Goal: Information Seeking & Learning: Check status

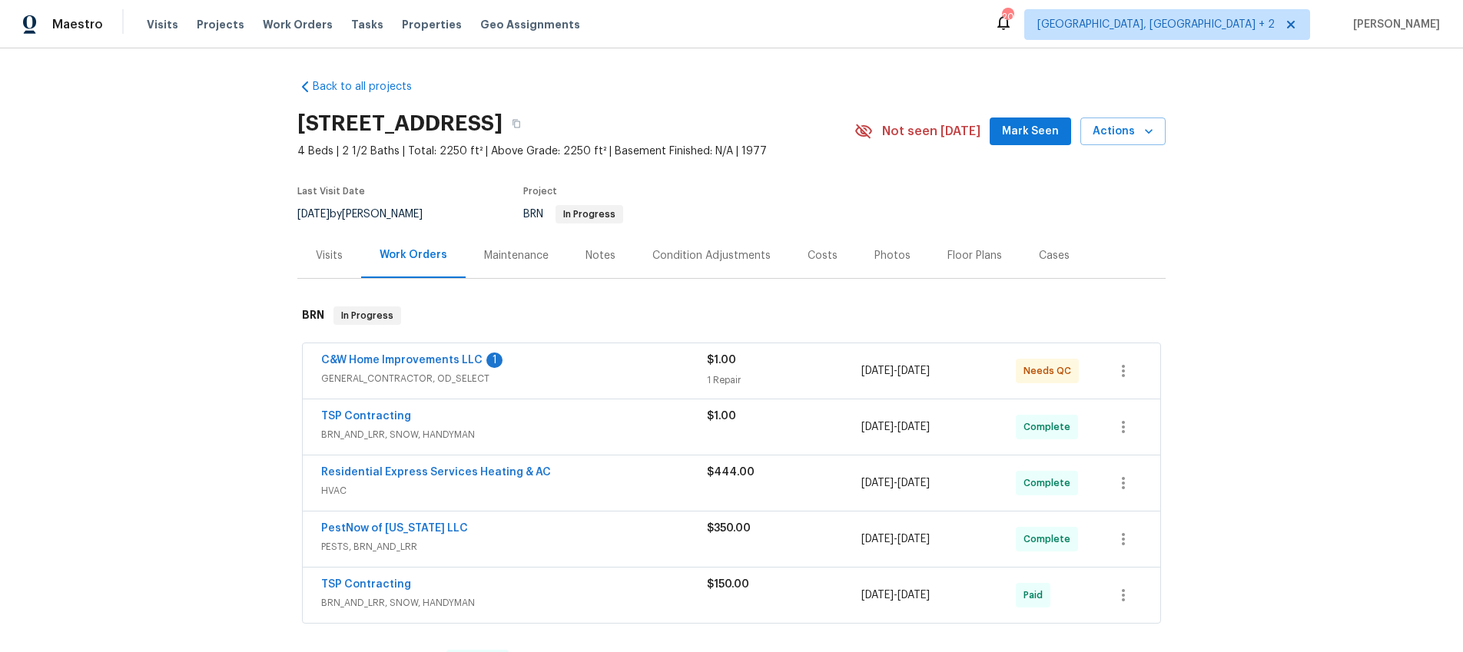
scroll to position [37, 0]
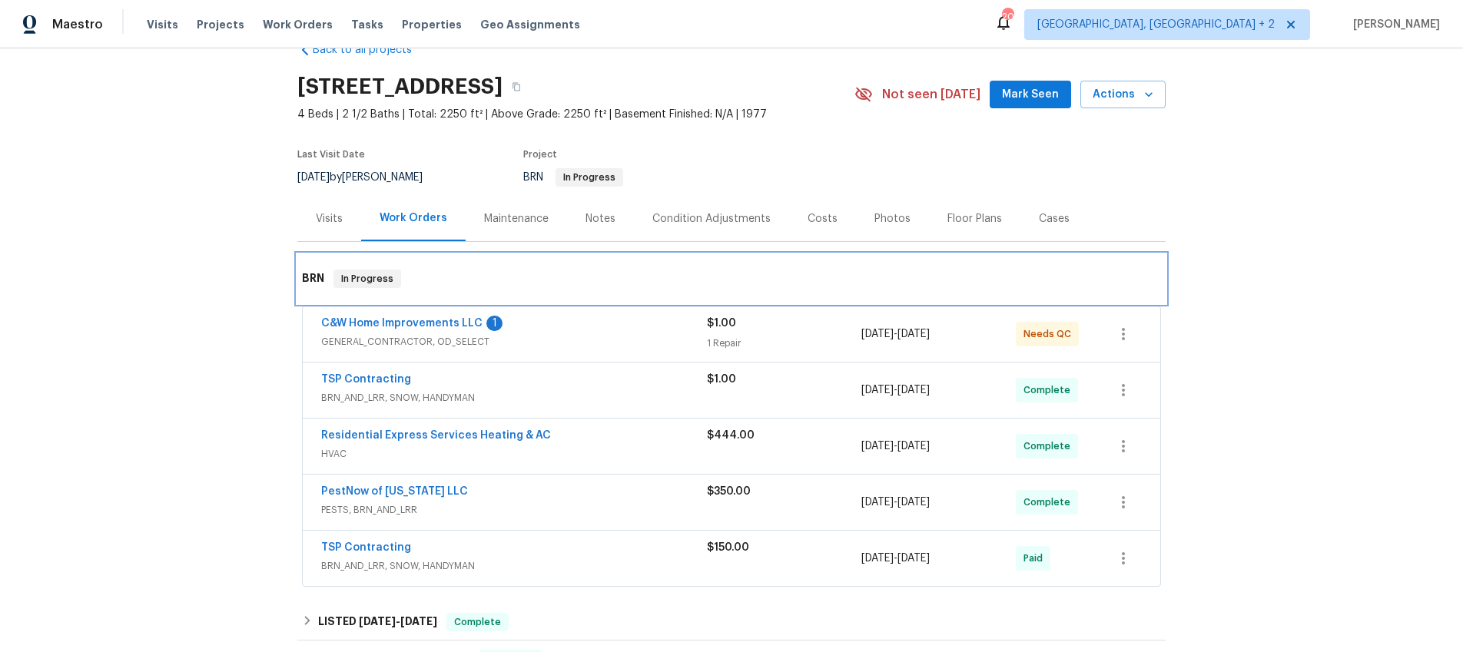
click at [314, 278] on h6 "BRN" at bounding box center [313, 279] width 22 height 18
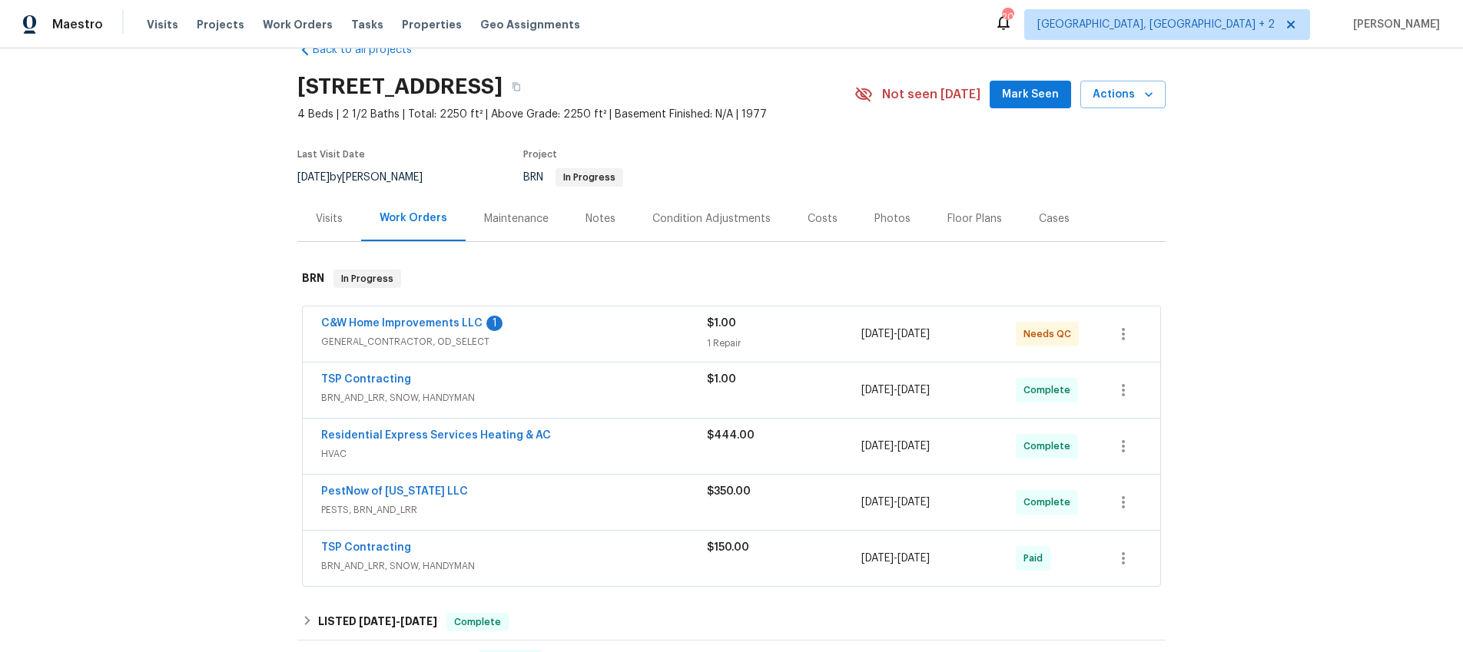
click at [264, 354] on div "Back to all projects [STREET_ADDRESS] 4 Beds | 2 1/2 Baths | Total: 2250 ft² | …" at bounding box center [731, 350] width 1463 height 604
click at [370, 322] on link "C&W Home Improvements LLC" at bounding box center [401, 323] width 161 height 11
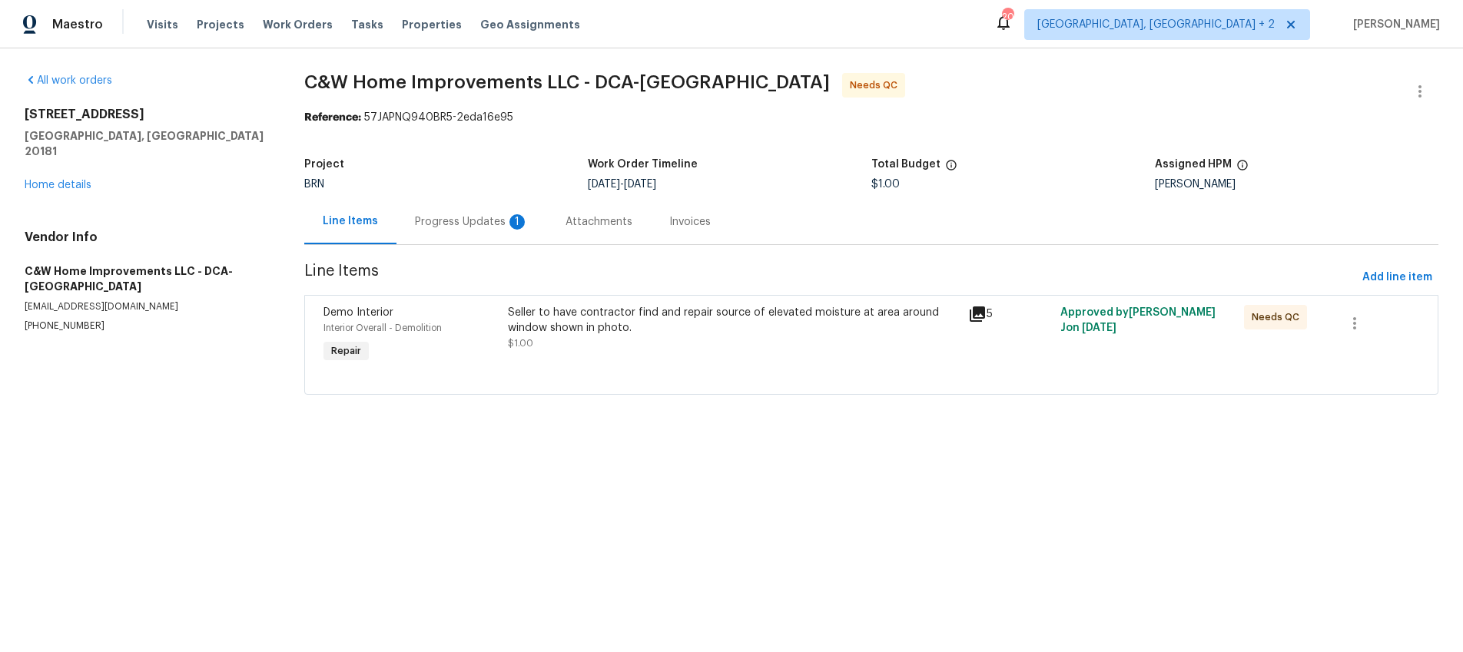
click at [459, 227] on div "Progress Updates 1" at bounding box center [472, 221] width 114 height 15
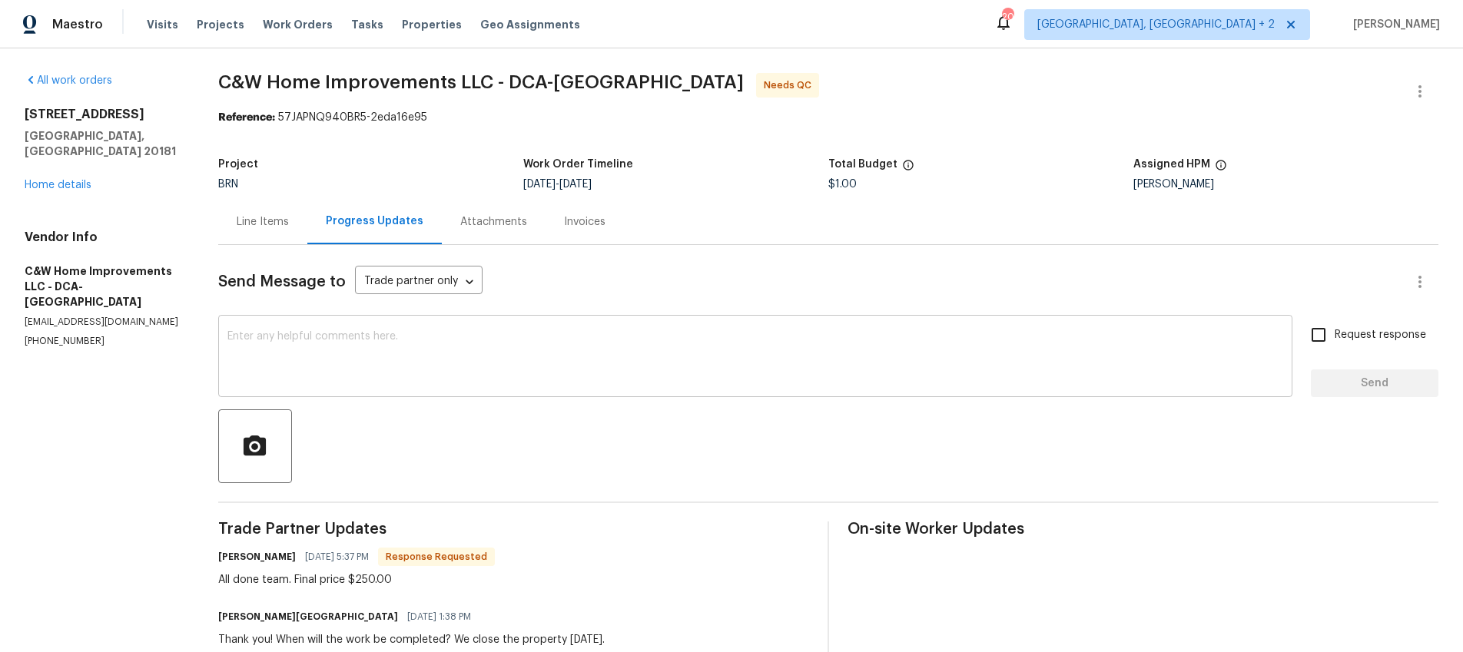
scroll to position [369, 0]
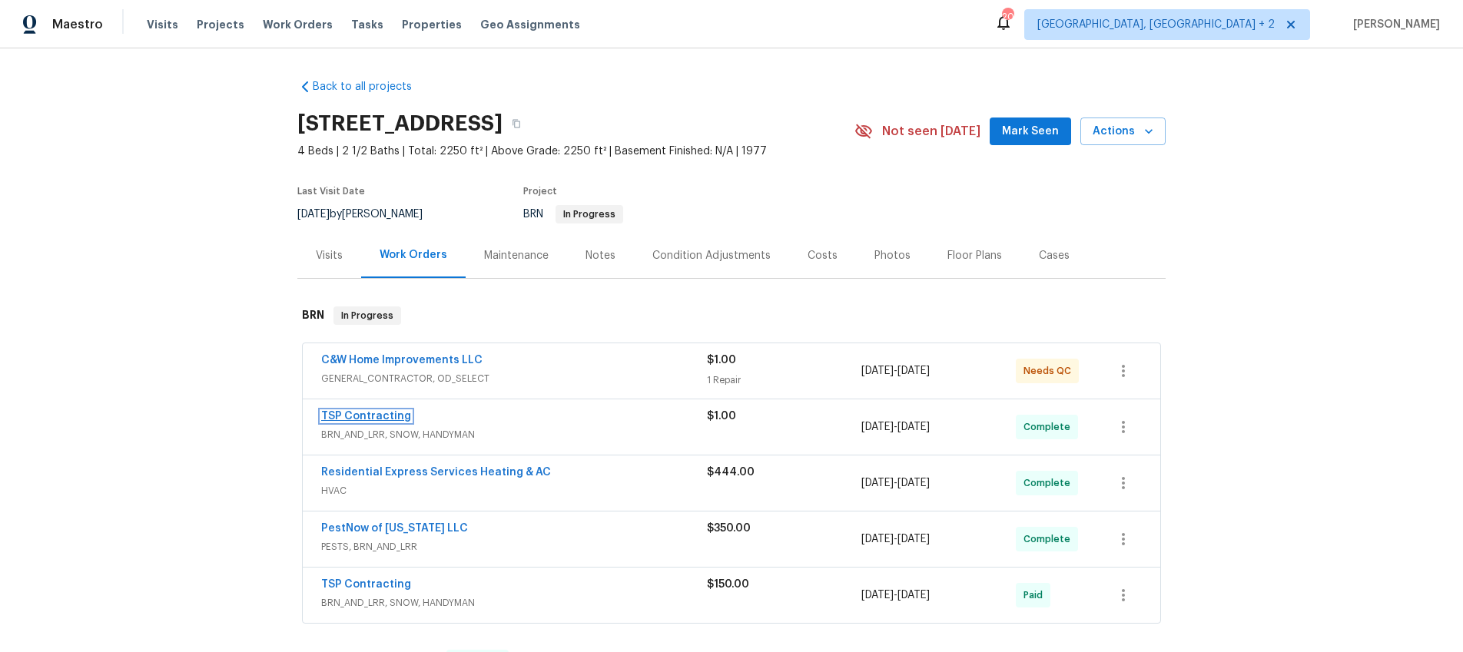
click at [393, 419] on link "TSP Contracting" at bounding box center [366, 416] width 90 height 11
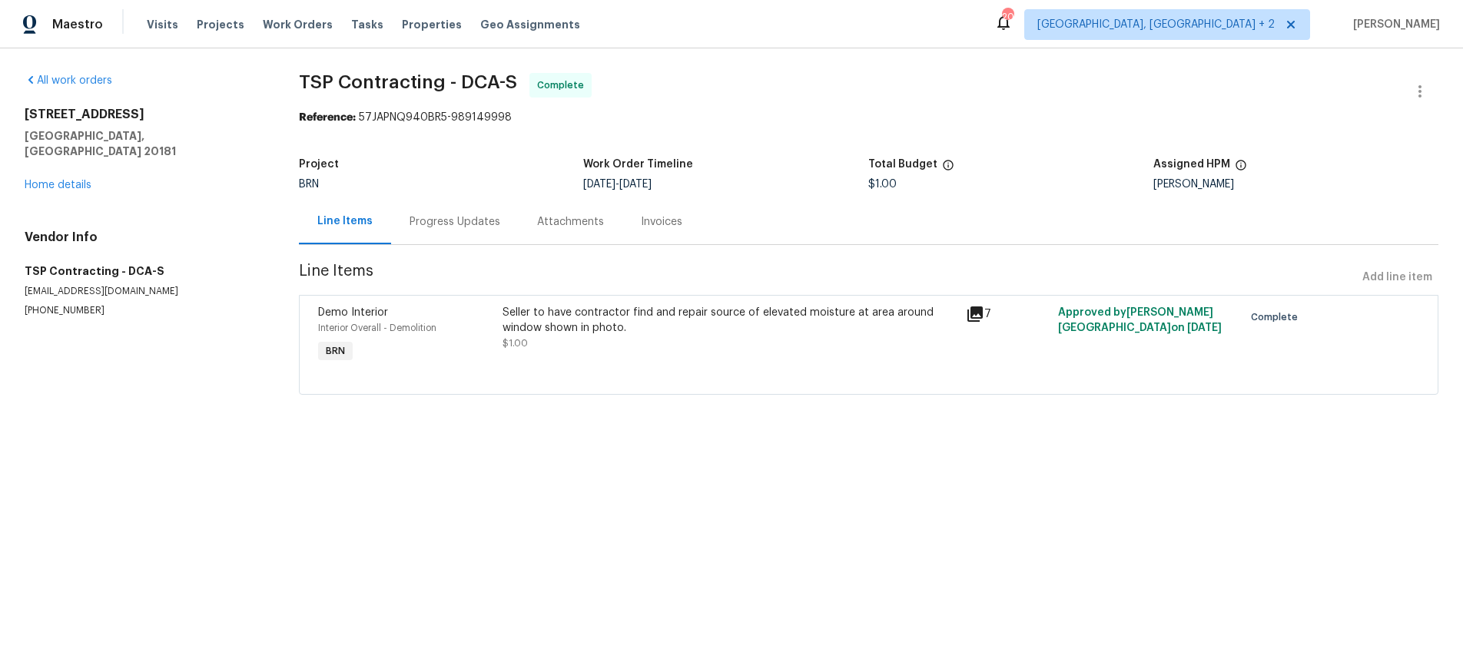
click at [479, 224] on div "Progress Updates" at bounding box center [454, 221] width 91 height 15
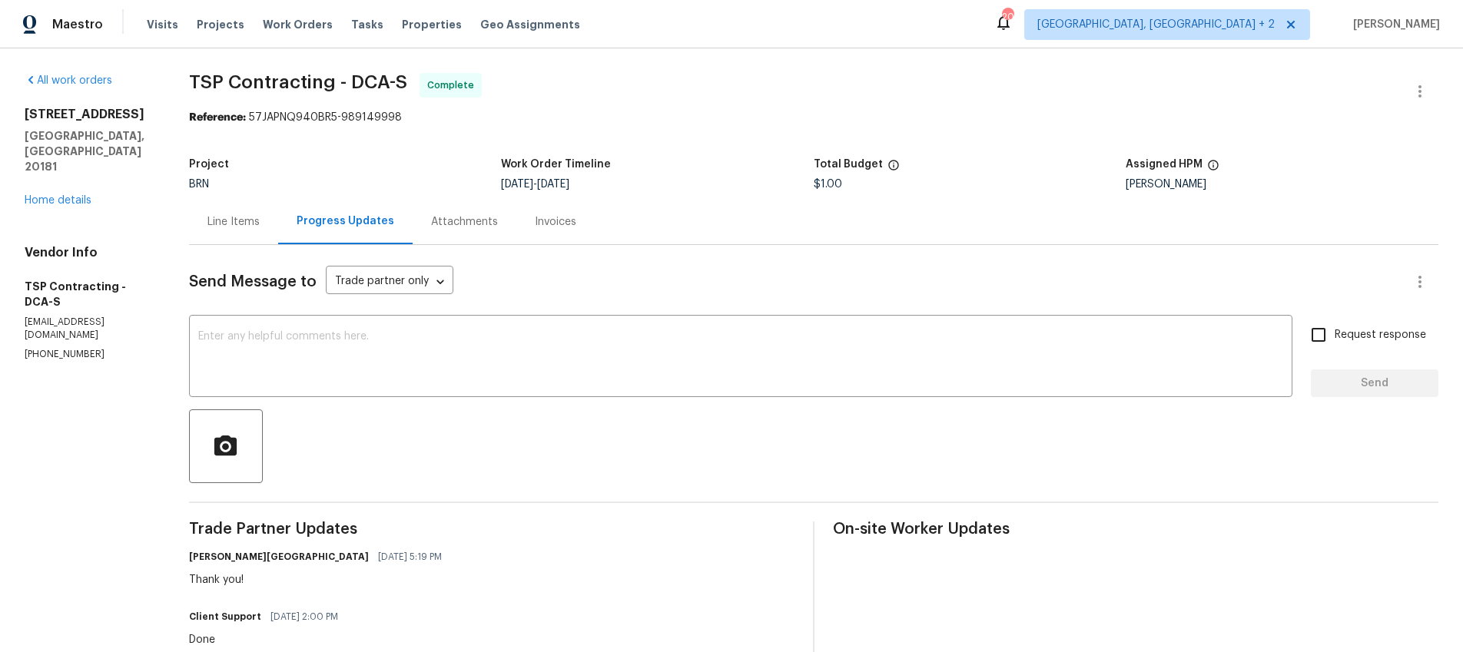
click at [232, 224] on div "Line Items" at bounding box center [233, 221] width 52 height 15
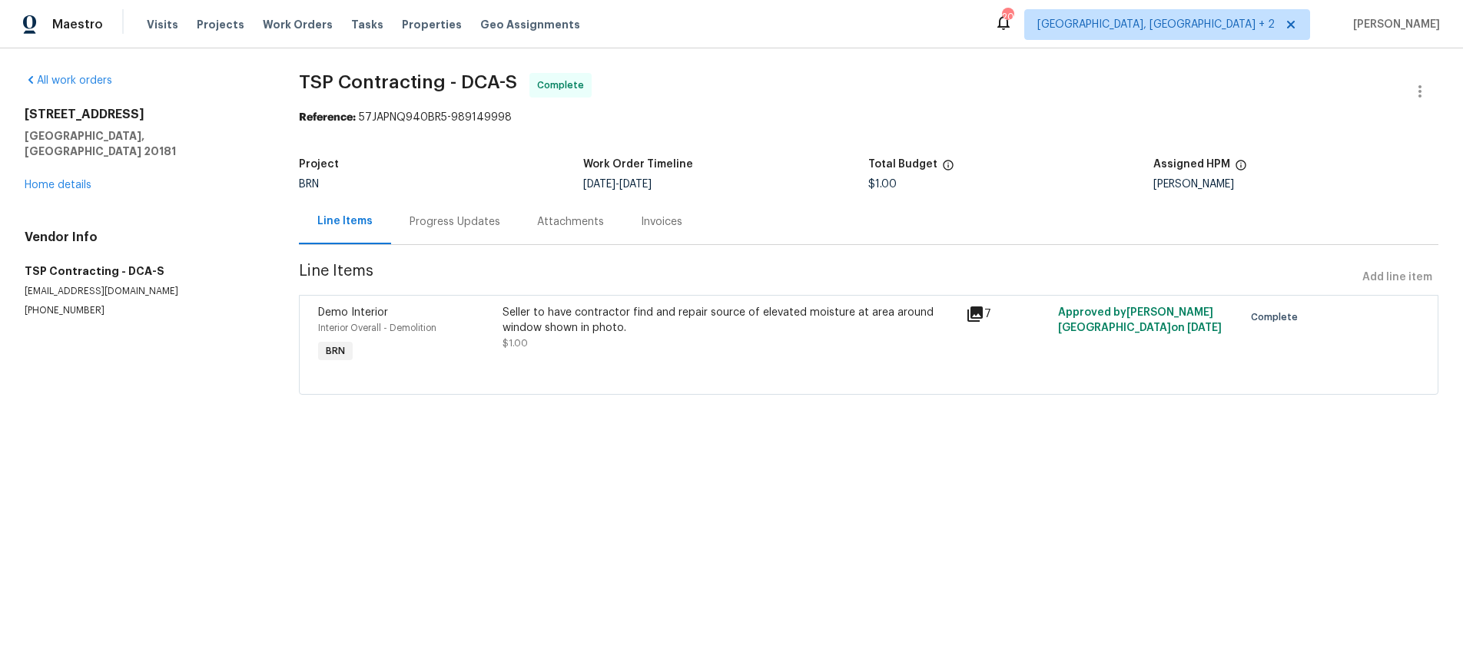
click at [976, 306] on icon at bounding box center [975, 314] width 18 height 18
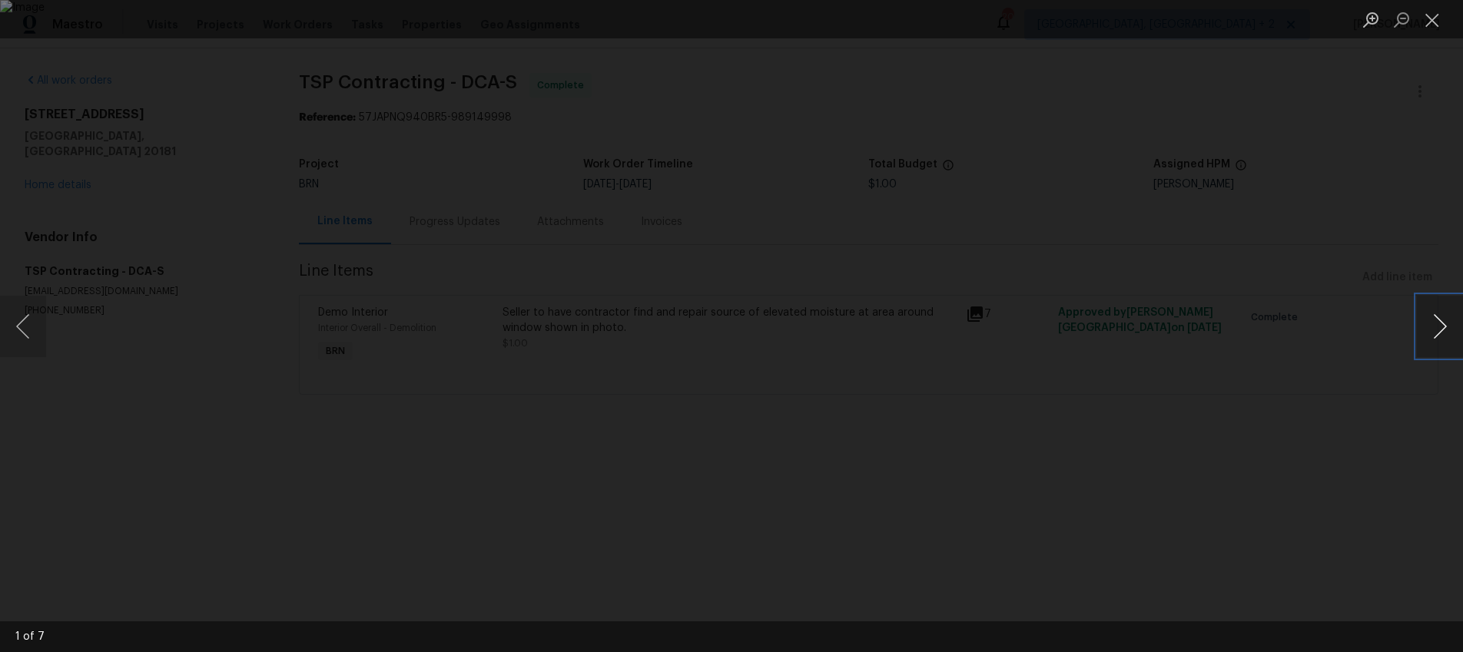
click at [1450, 325] on button "Next image" at bounding box center [1440, 326] width 46 height 61
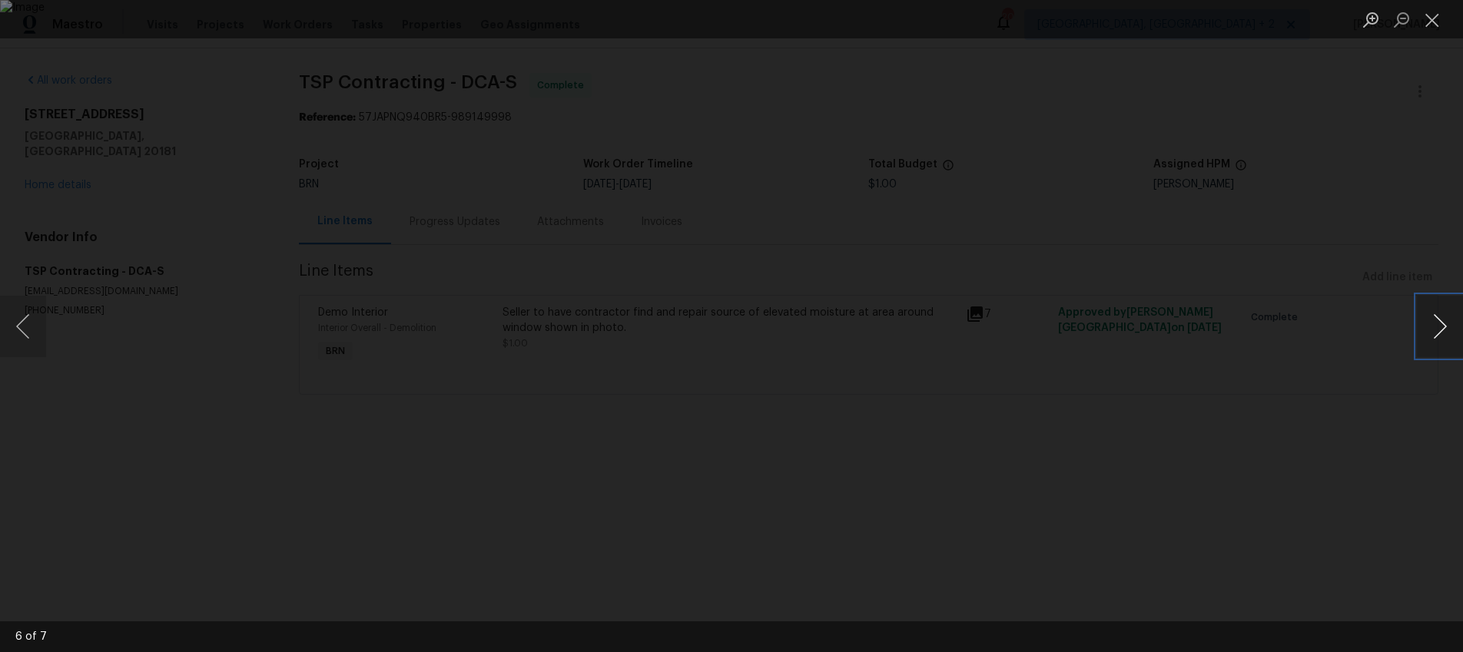
click at [1450, 325] on button "Next image" at bounding box center [1440, 326] width 46 height 61
click at [1233, 139] on div "Lightbox" at bounding box center [731, 326] width 1463 height 652
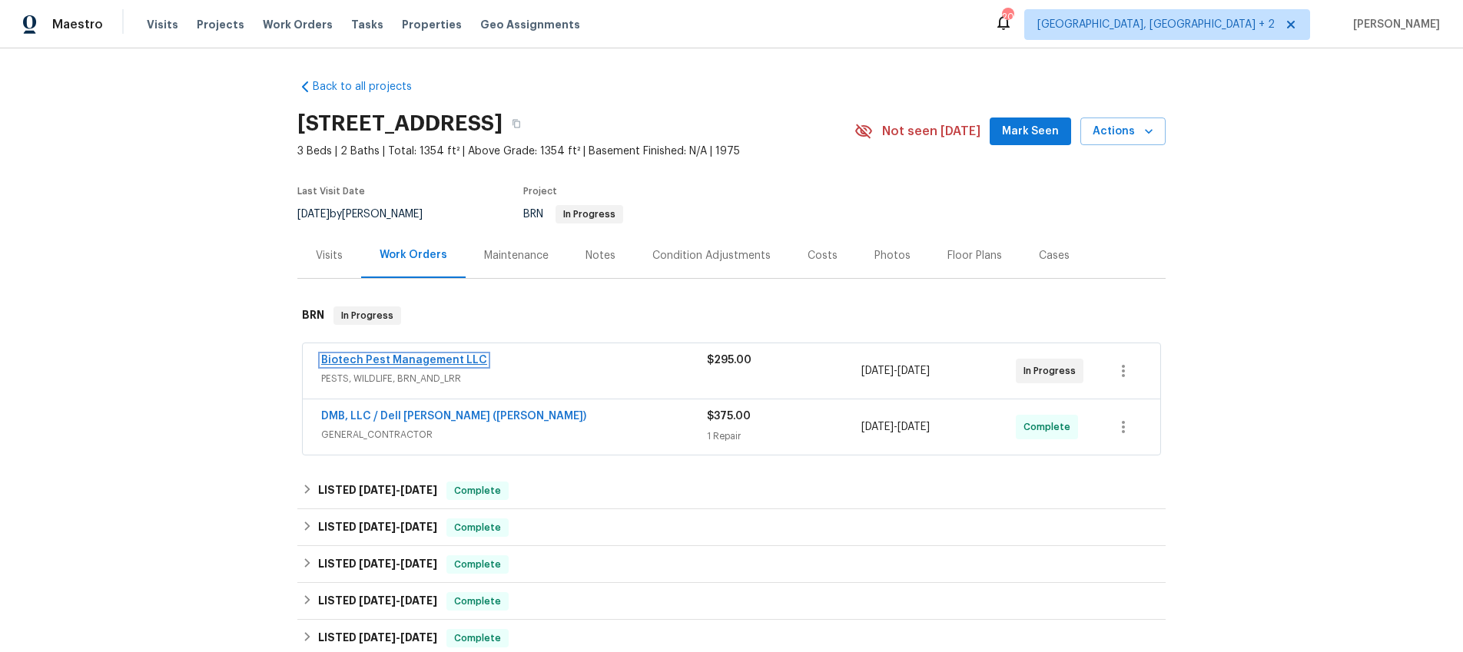
click at [387, 358] on link "Biotech Pest Management LLC" at bounding box center [404, 360] width 166 height 11
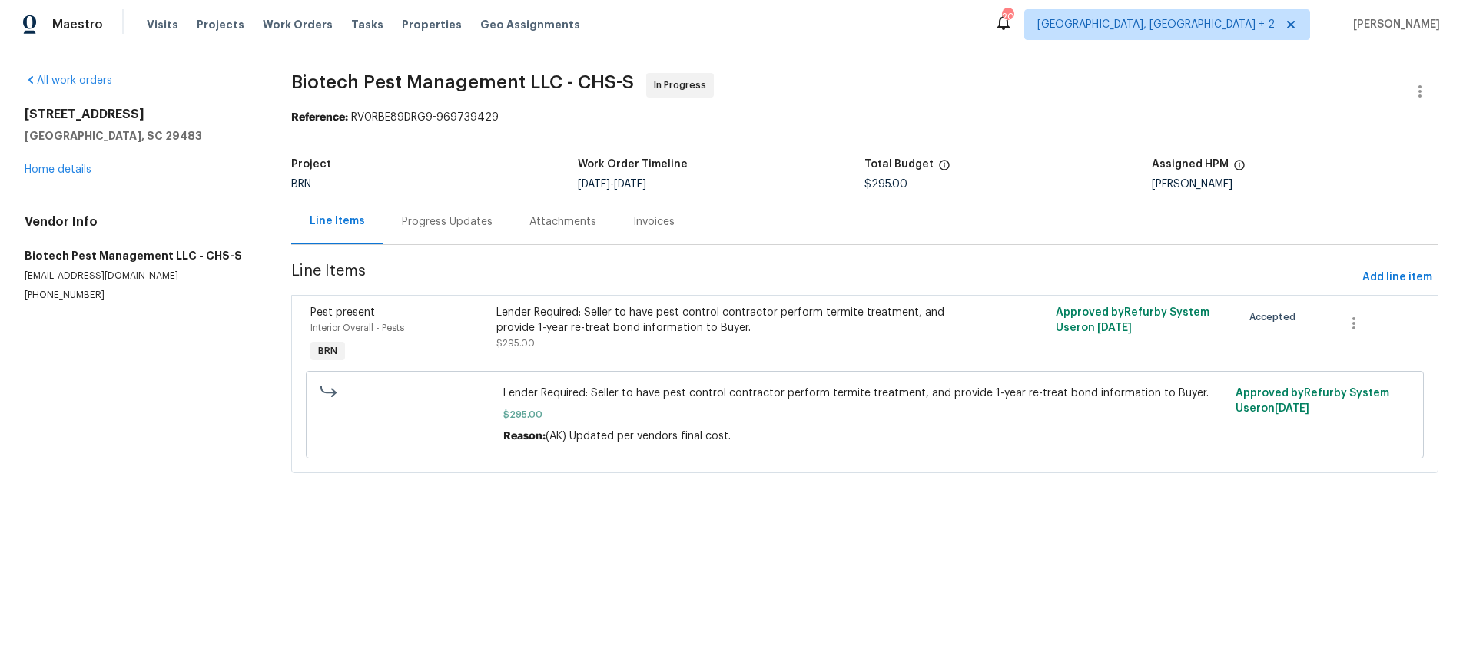
click at [464, 216] on div "Progress Updates" at bounding box center [447, 221] width 91 height 15
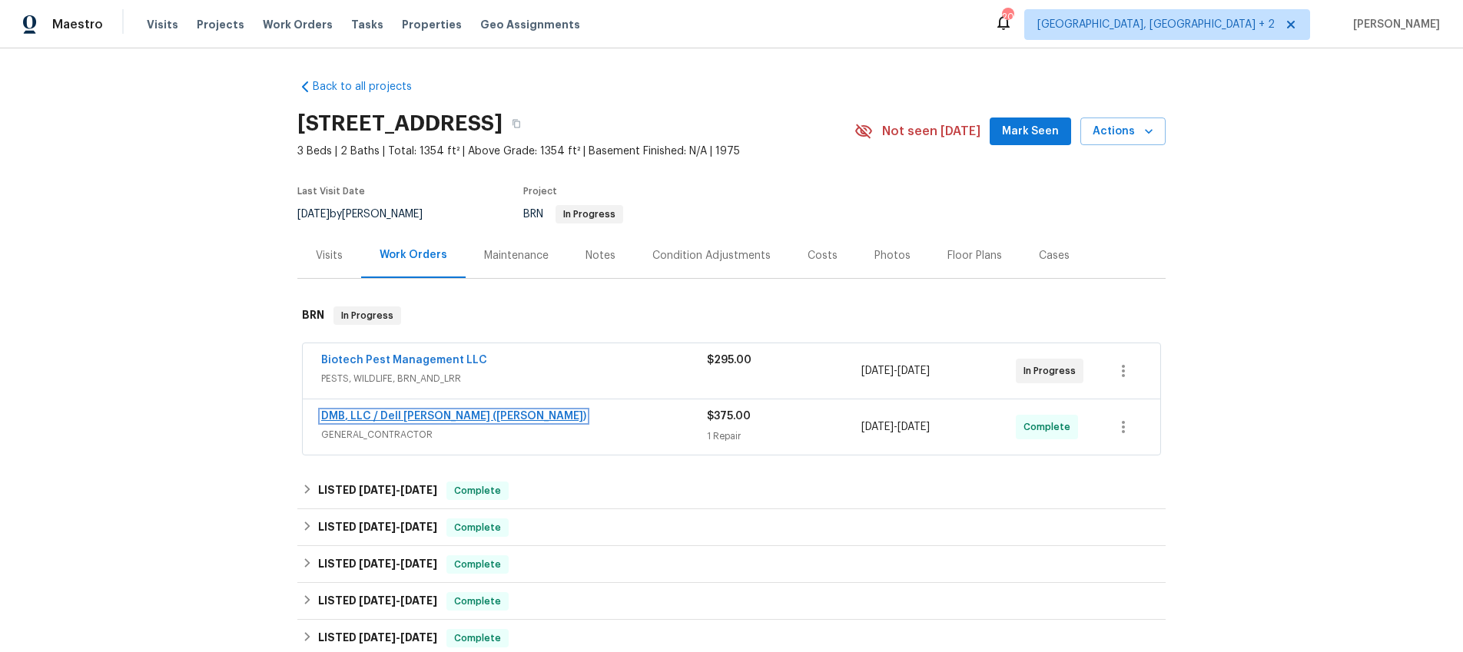
click at [344, 416] on link "DMB, LLC / Dell Bryson (Heise)" at bounding box center [453, 416] width 265 height 11
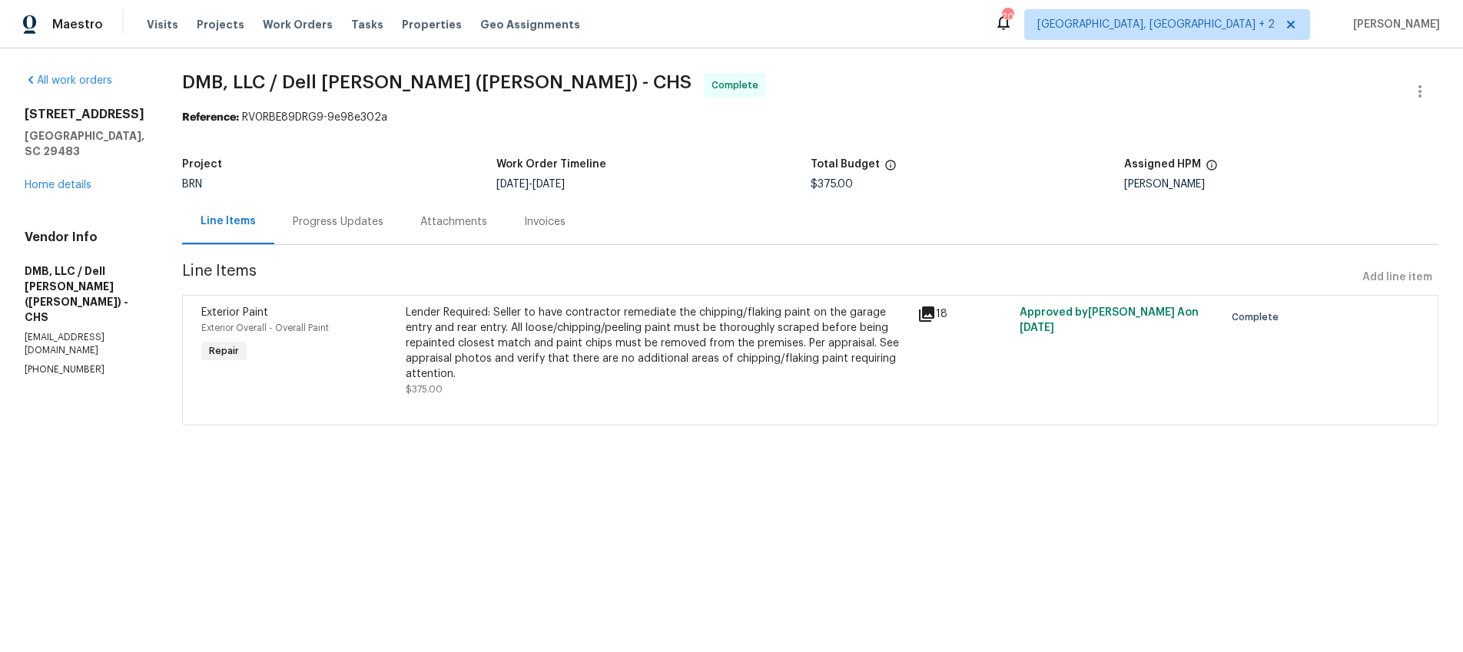
click at [927, 311] on icon at bounding box center [926, 314] width 15 height 15
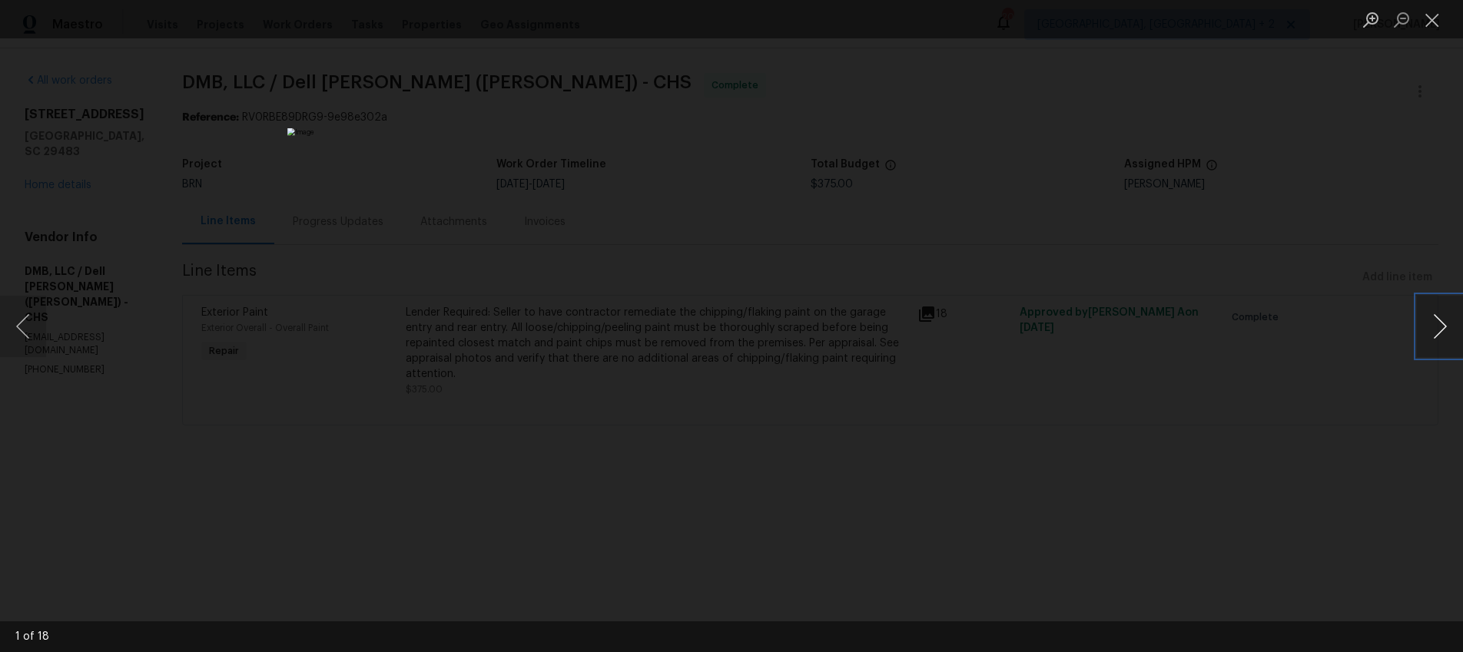
click at [1449, 330] on button "Next image" at bounding box center [1440, 326] width 46 height 61
click at [1449, 331] on button "Next image" at bounding box center [1440, 326] width 46 height 61
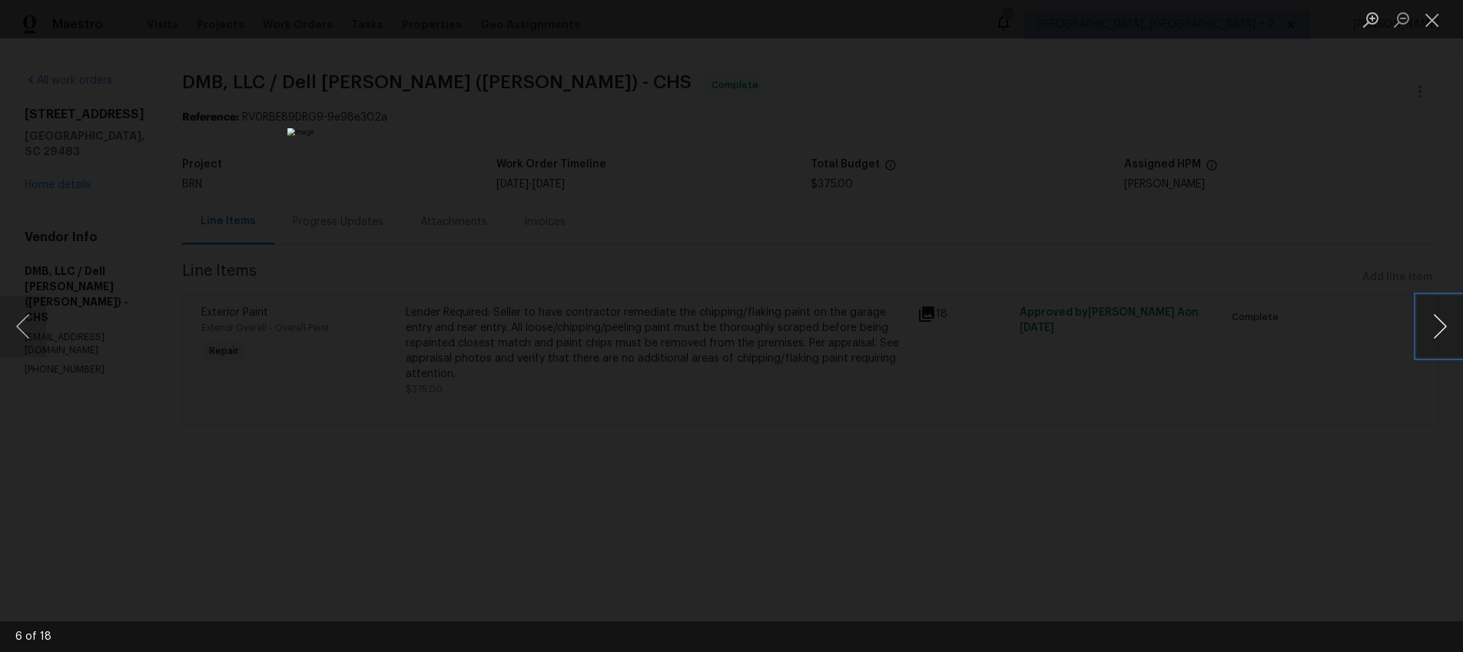
click at [1449, 331] on button "Next image" at bounding box center [1440, 326] width 46 height 61
click at [1449, 332] on button "Next image" at bounding box center [1440, 326] width 46 height 61
click at [1142, 277] on div "Lightbox" at bounding box center [731, 326] width 1463 height 652
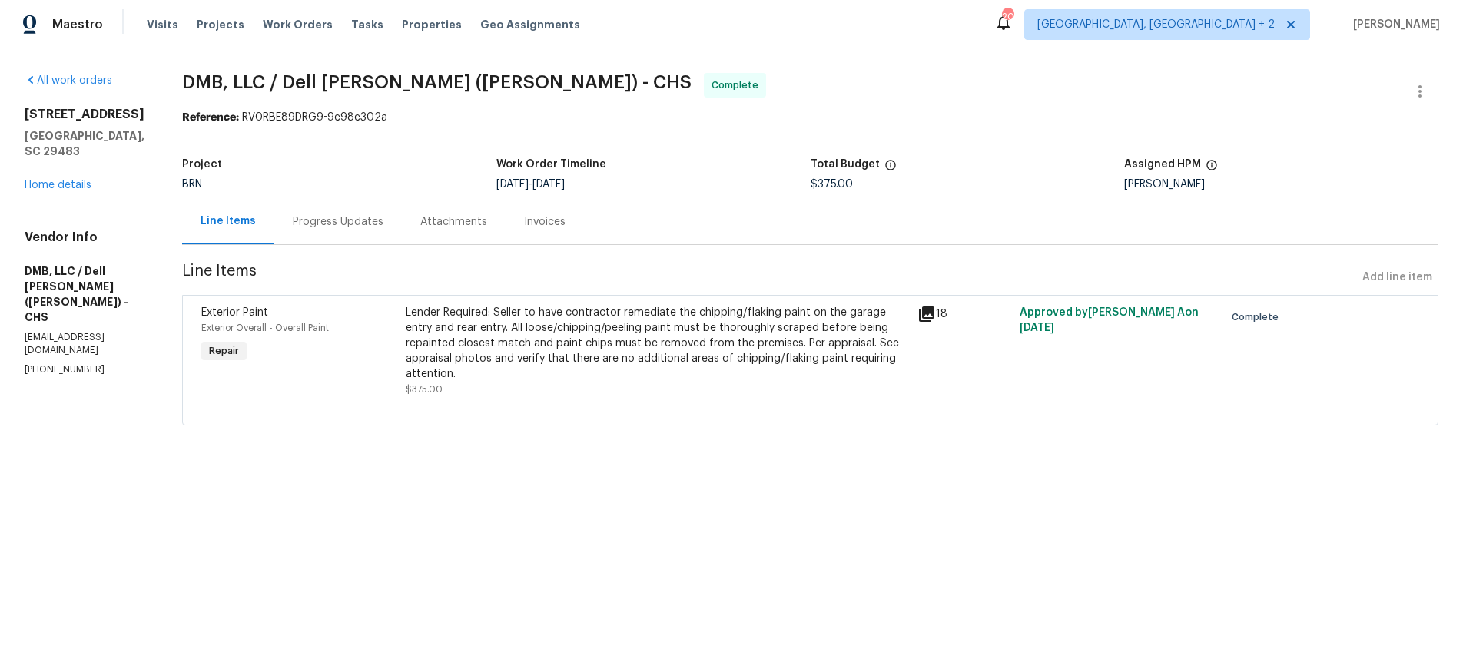
click at [466, 377] on div "Lender Required: Seller to have contractor remediate the chipping/flaking paint…" at bounding box center [657, 343] width 502 height 77
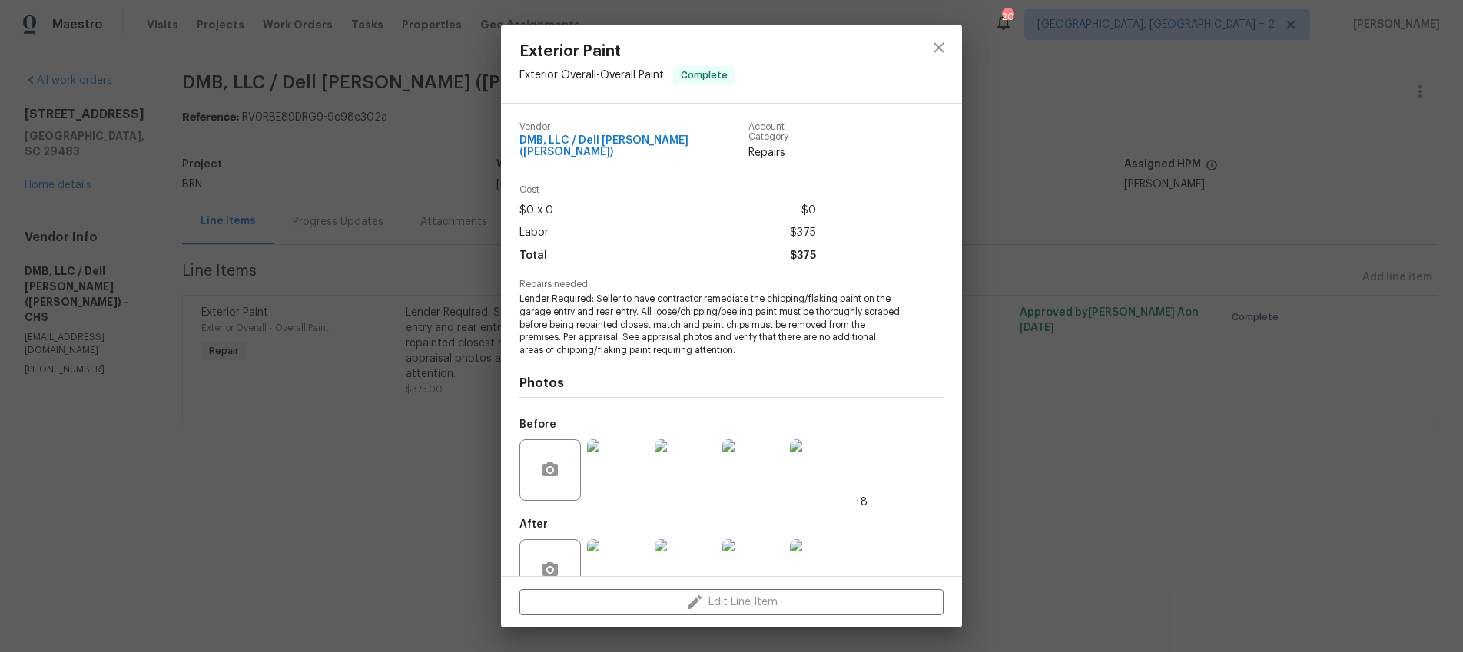
click at [399, 193] on div "Exterior Paint Exterior Overall - Overall Paint Complete Vendor DMB, LLC / Dell…" at bounding box center [731, 326] width 1463 height 652
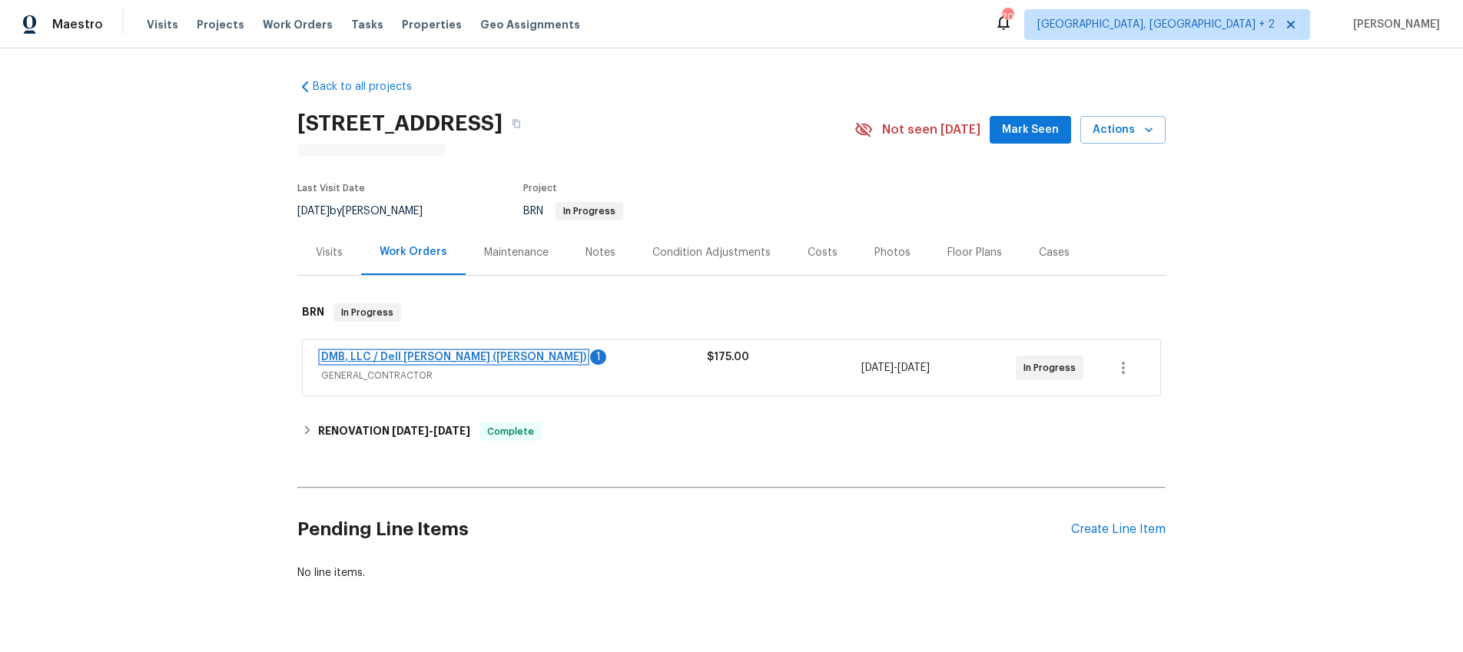
click at [354, 356] on link "DMB, LLC / Dell [PERSON_NAME] ([PERSON_NAME])" at bounding box center [453, 357] width 265 height 11
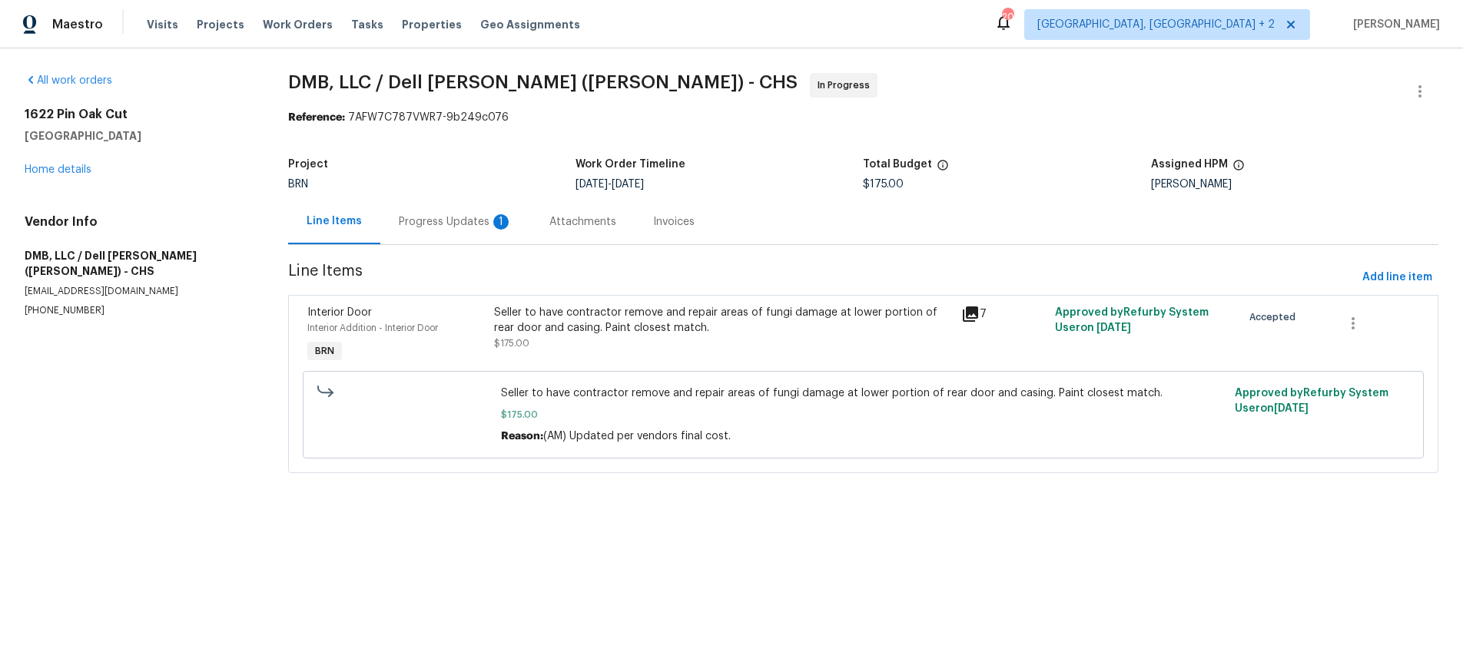
click at [475, 224] on div "Progress Updates 1" at bounding box center [456, 221] width 114 height 15
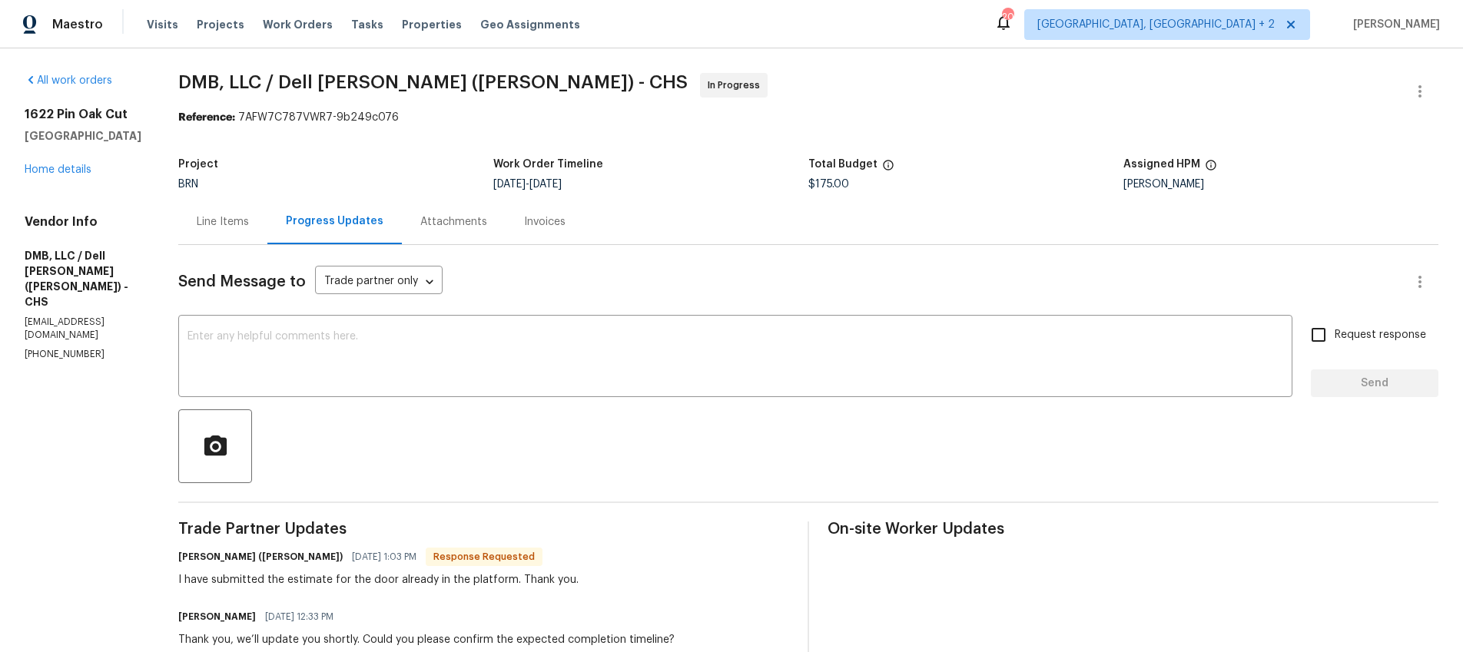
scroll to position [81, 0]
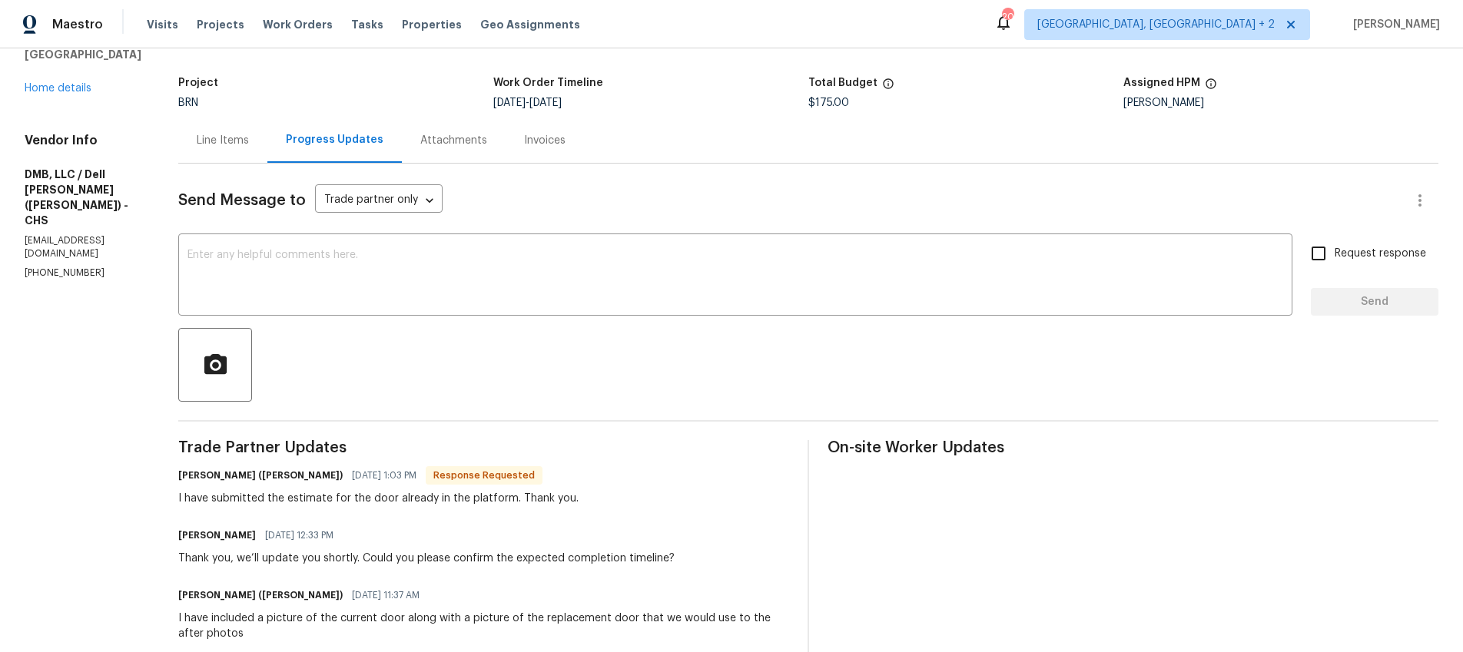
click at [219, 138] on div "Line Items" at bounding box center [223, 140] width 52 height 15
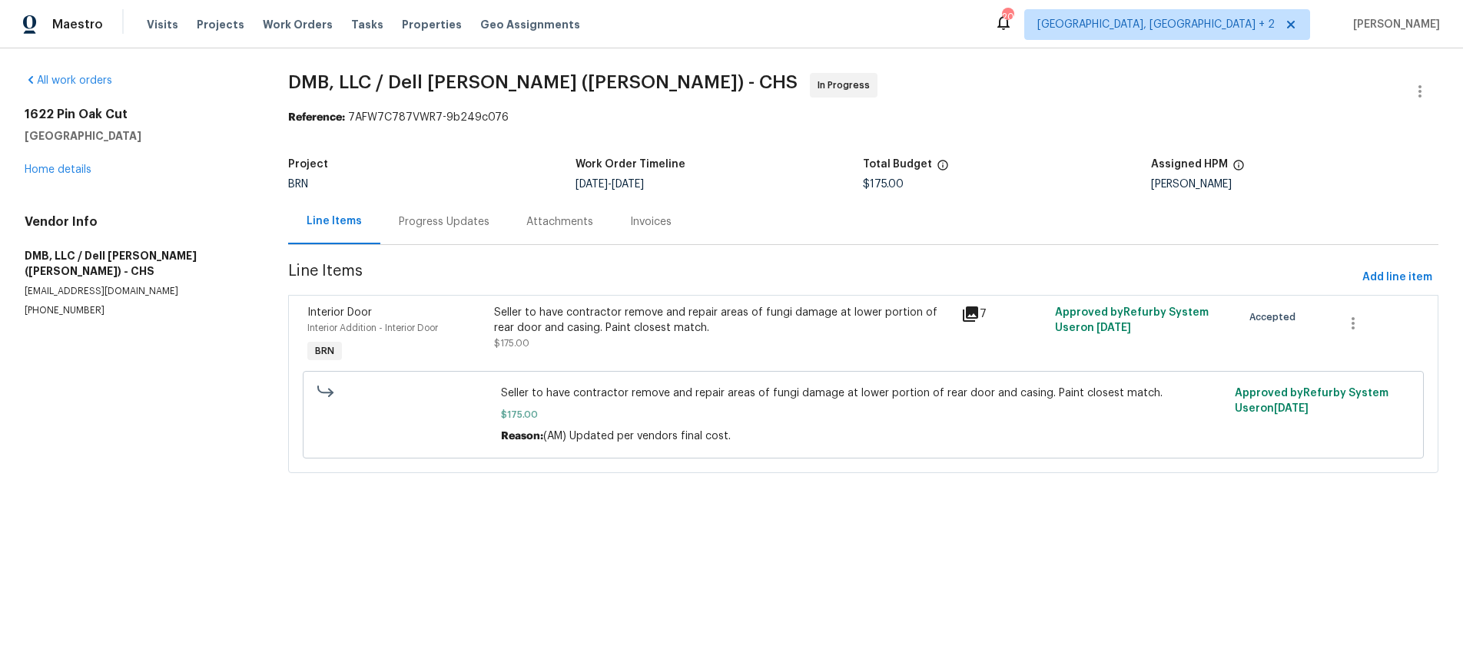
click at [472, 224] on div "Progress Updates" at bounding box center [444, 221] width 91 height 15
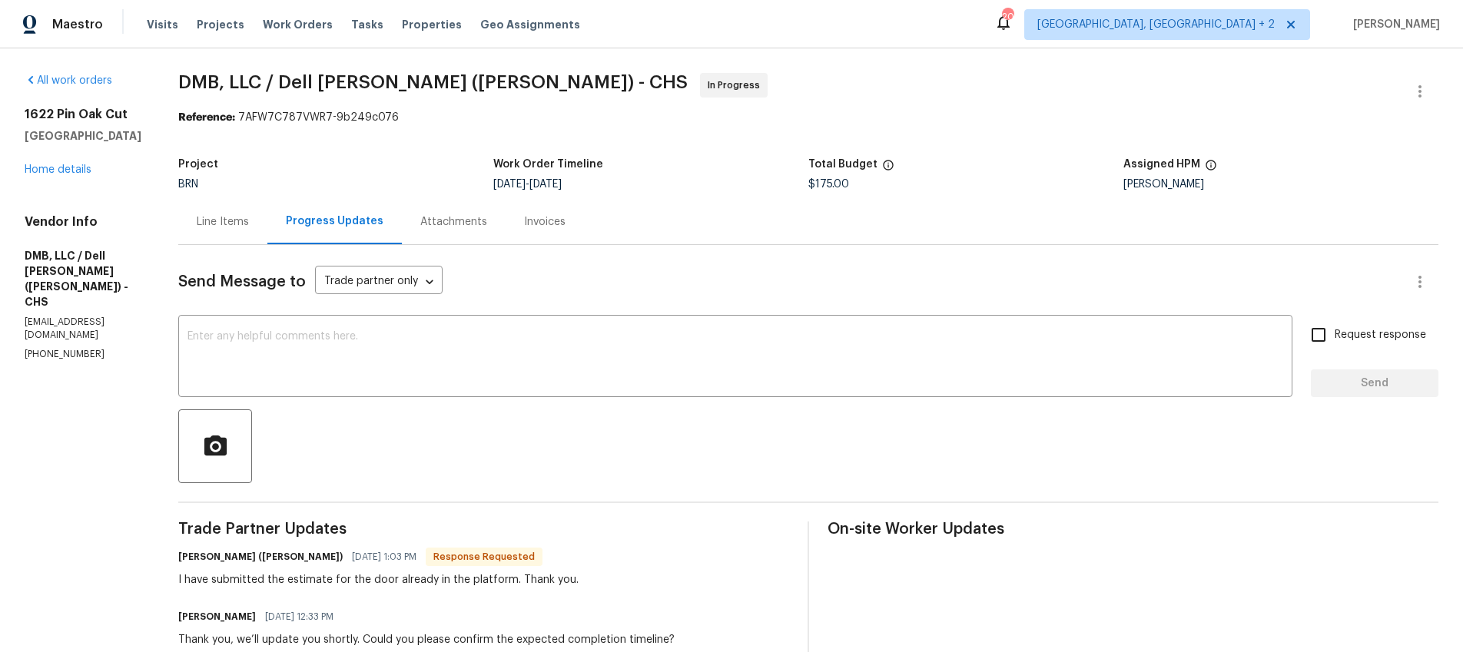
click at [220, 220] on div "Line Items" at bounding box center [223, 221] width 52 height 15
